Goal: Information Seeking & Learning: Learn about a topic

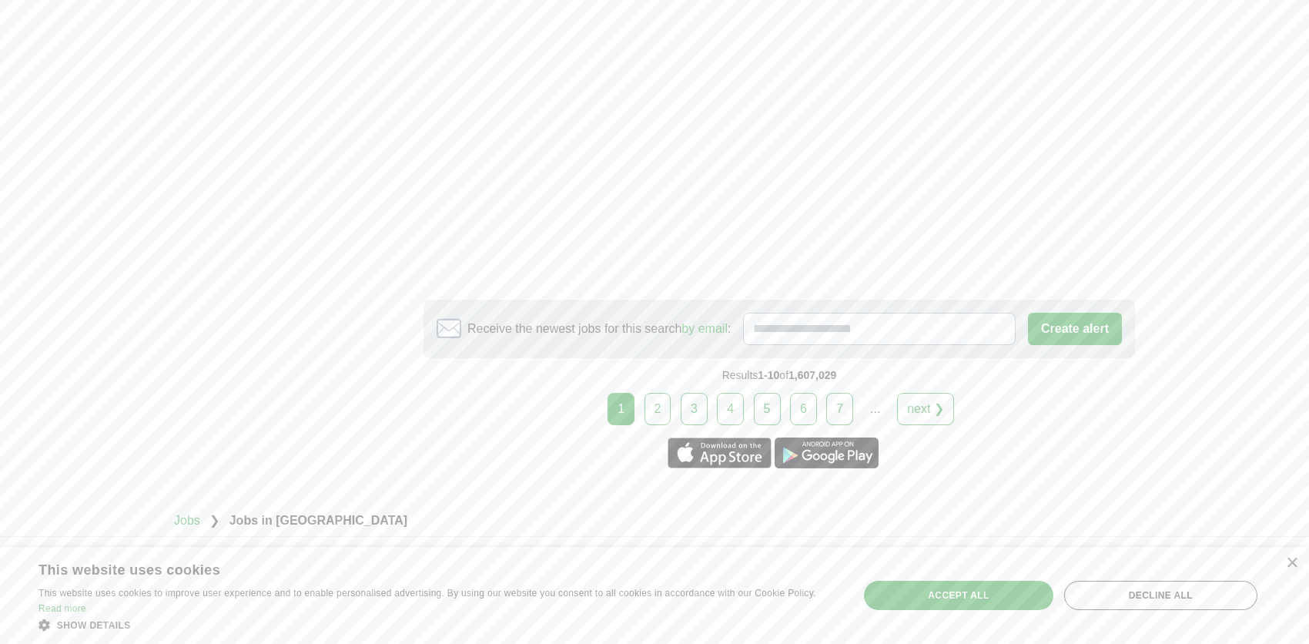
scroll to position [3003, 0]
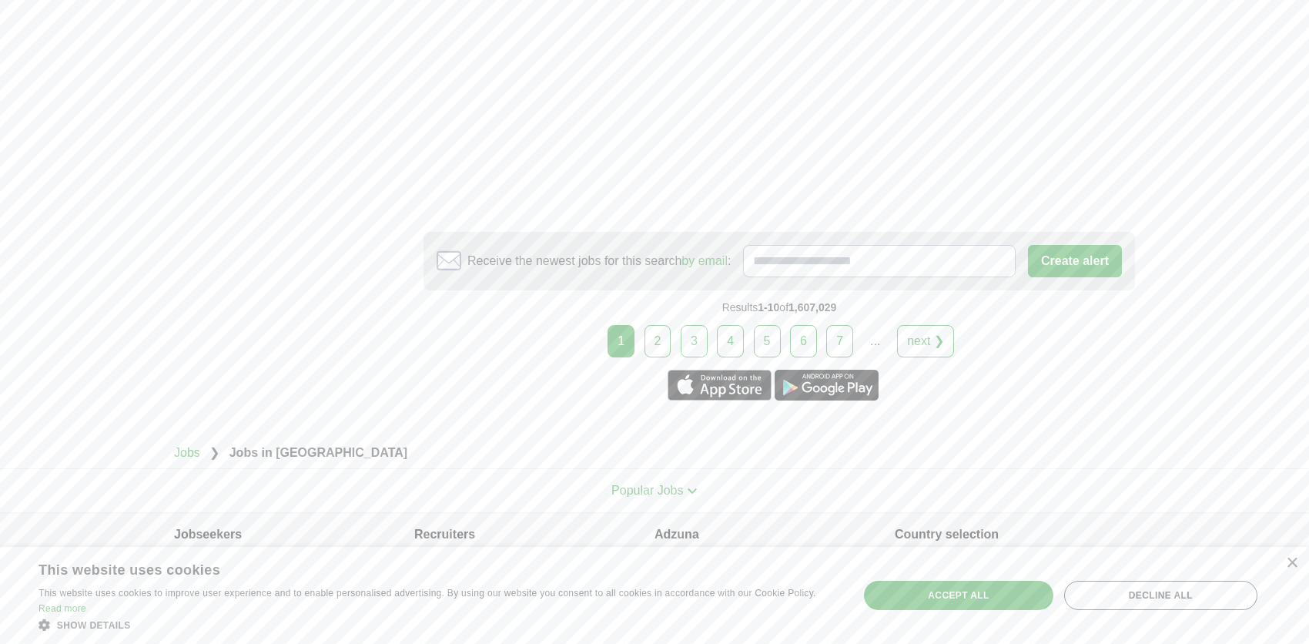
click at [654, 325] on link "2" at bounding box center [657, 341] width 27 height 32
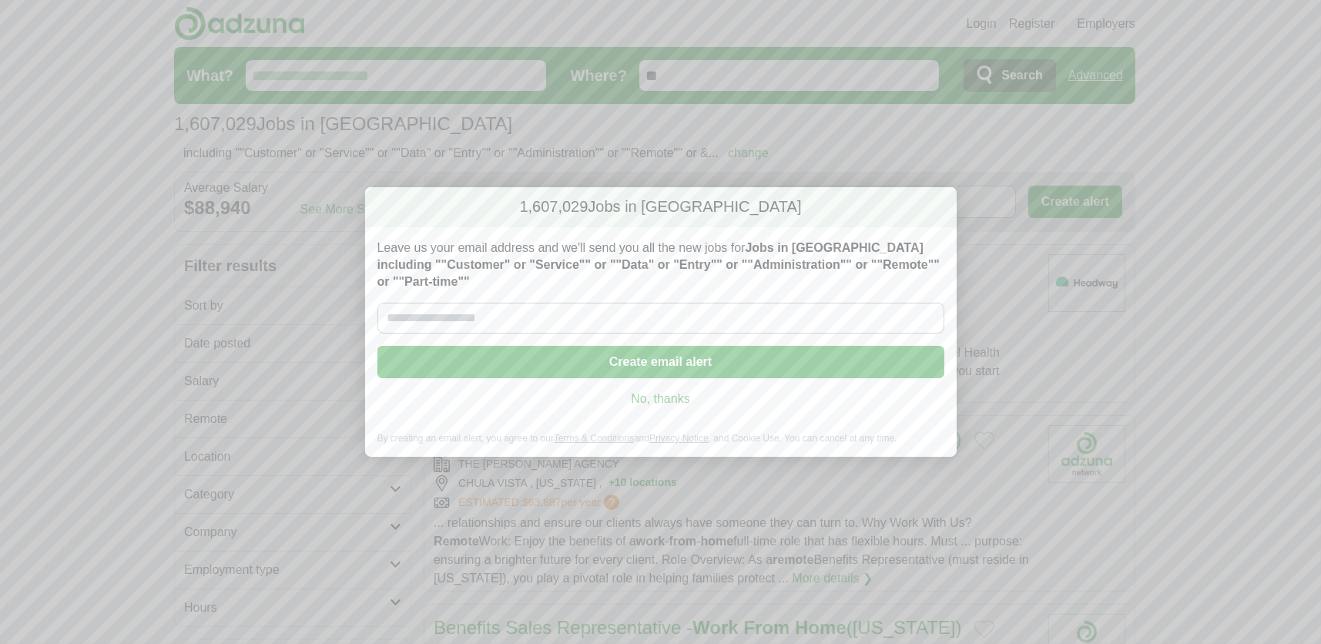
click at [674, 400] on link "No, thanks" at bounding box center [661, 398] width 542 height 17
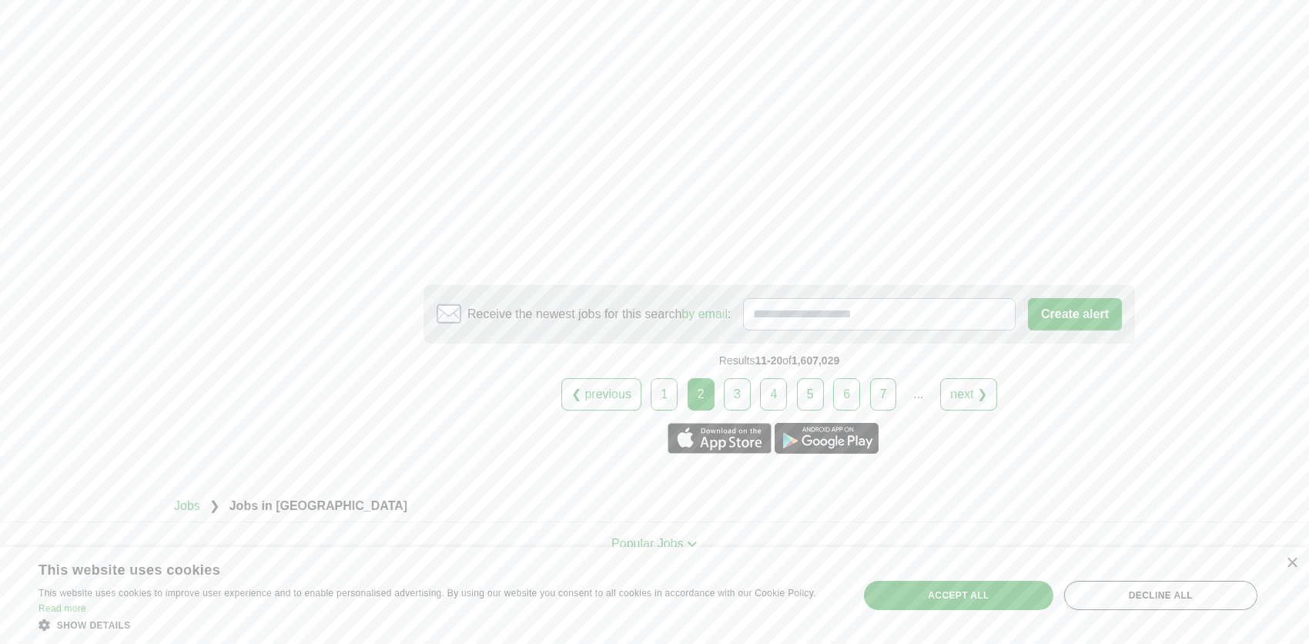
scroll to position [2724, 0]
click at [738, 375] on link "3" at bounding box center [737, 391] width 27 height 32
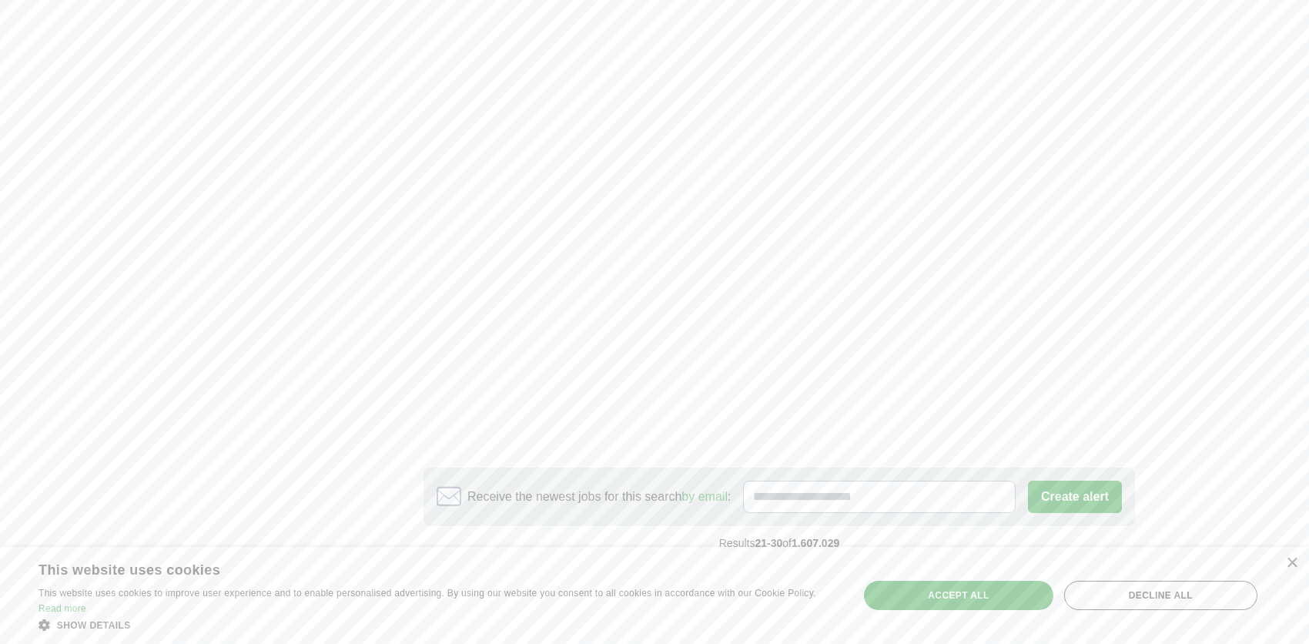
scroll to position [3003, 0]
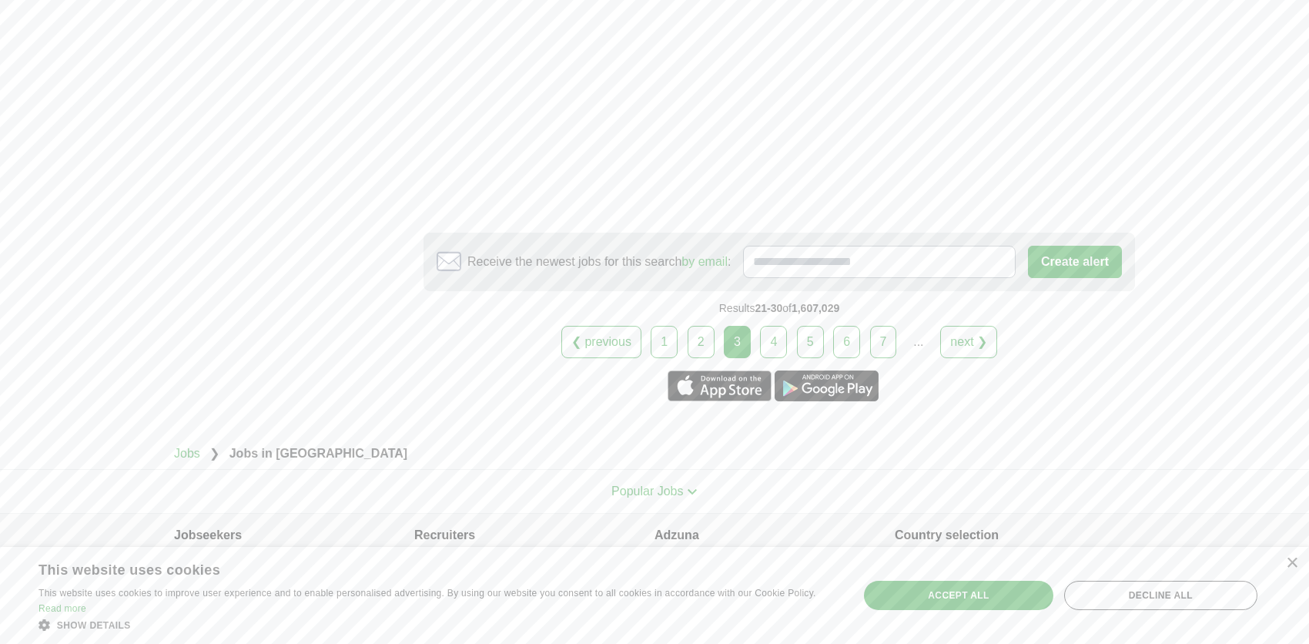
click at [771, 326] on link "4" at bounding box center [773, 342] width 27 height 32
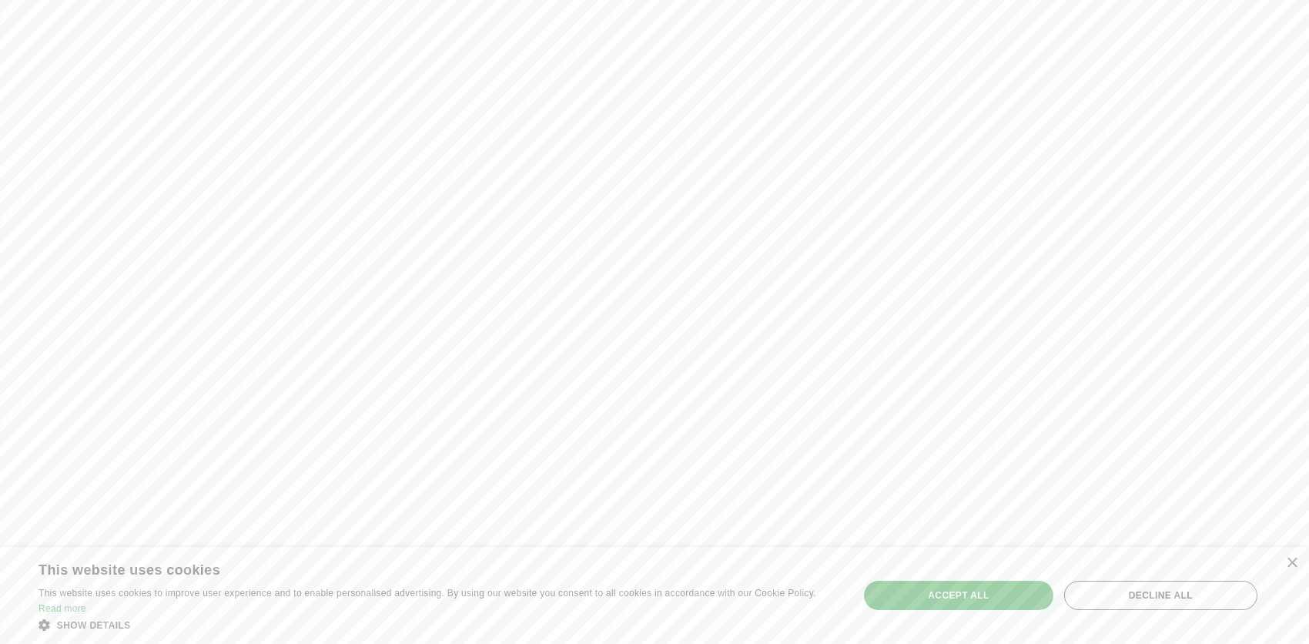
scroll to position [2541, 0]
